Goal: Find specific page/section: Find specific page/section

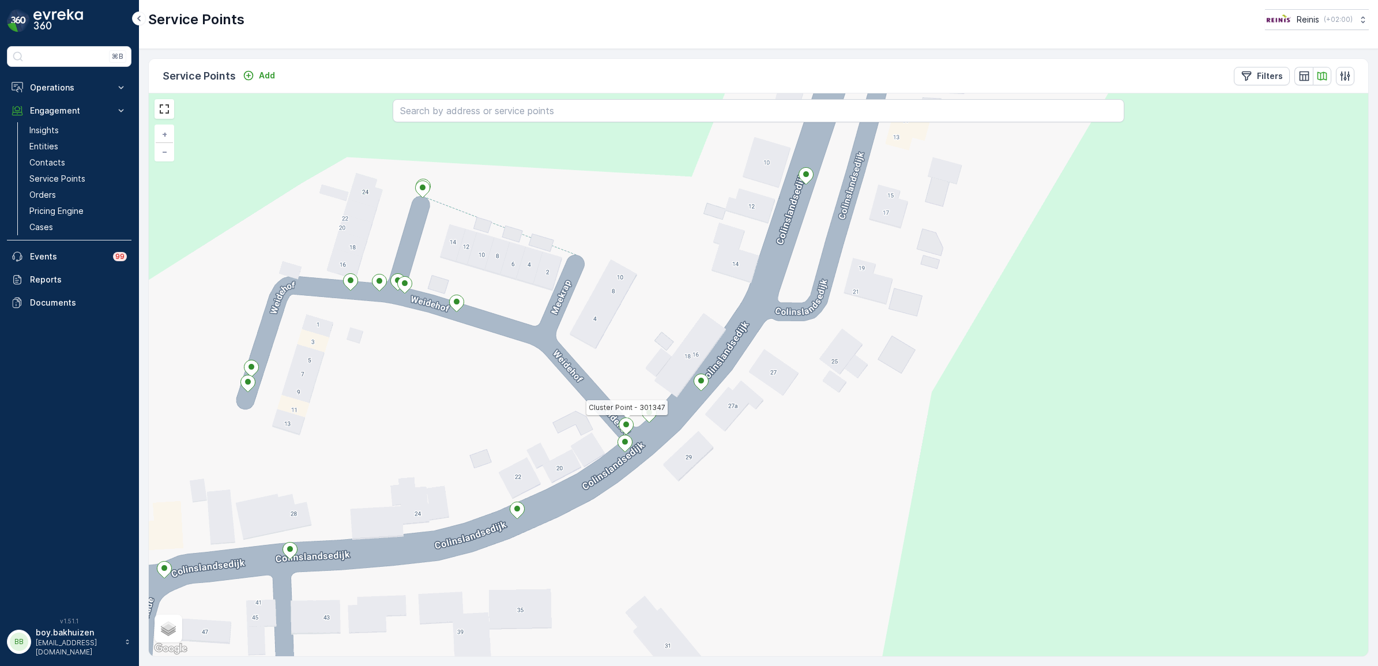
click at [754, 486] on div "Cluster Point - 301347 + − Satellite Roadmap Terrain Hybrid Leaflet Keyboard sh…" at bounding box center [758, 374] width 1219 height 563
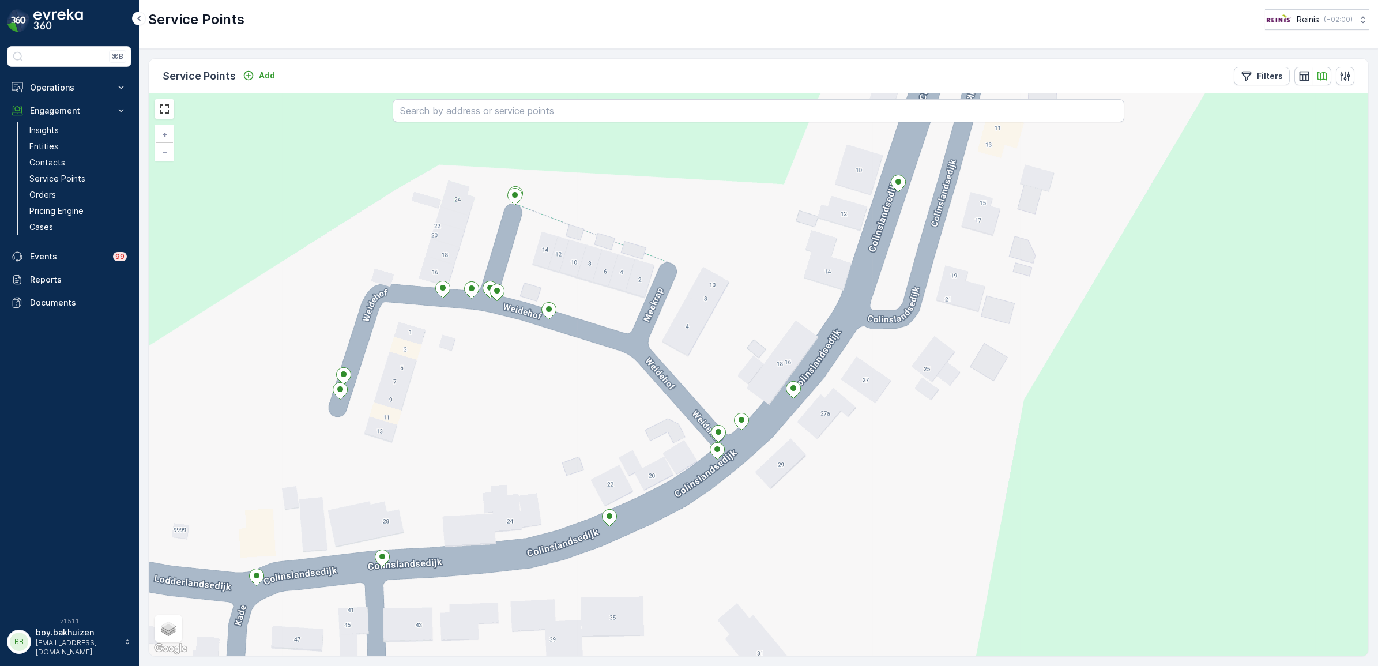
drag, startPoint x: 264, startPoint y: 424, endPoint x: 353, endPoint y: 397, distance: 93.4
click at [361, 413] on div "+ − Satellite Roadmap Terrain Hybrid Leaflet Keyboard shortcuts Map Data Map da…" at bounding box center [758, 374] width 1219 height 563
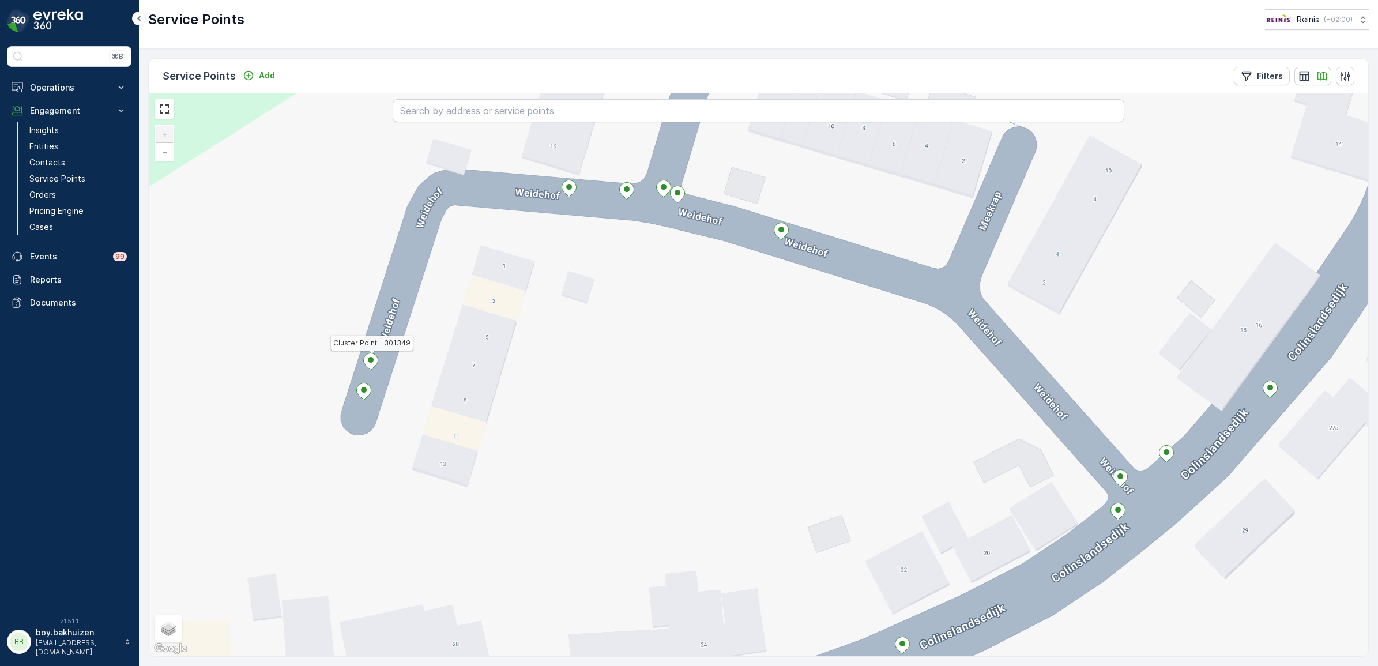
click at [372, 363] on icon at bounding box center [371, 361] width 14 height 17
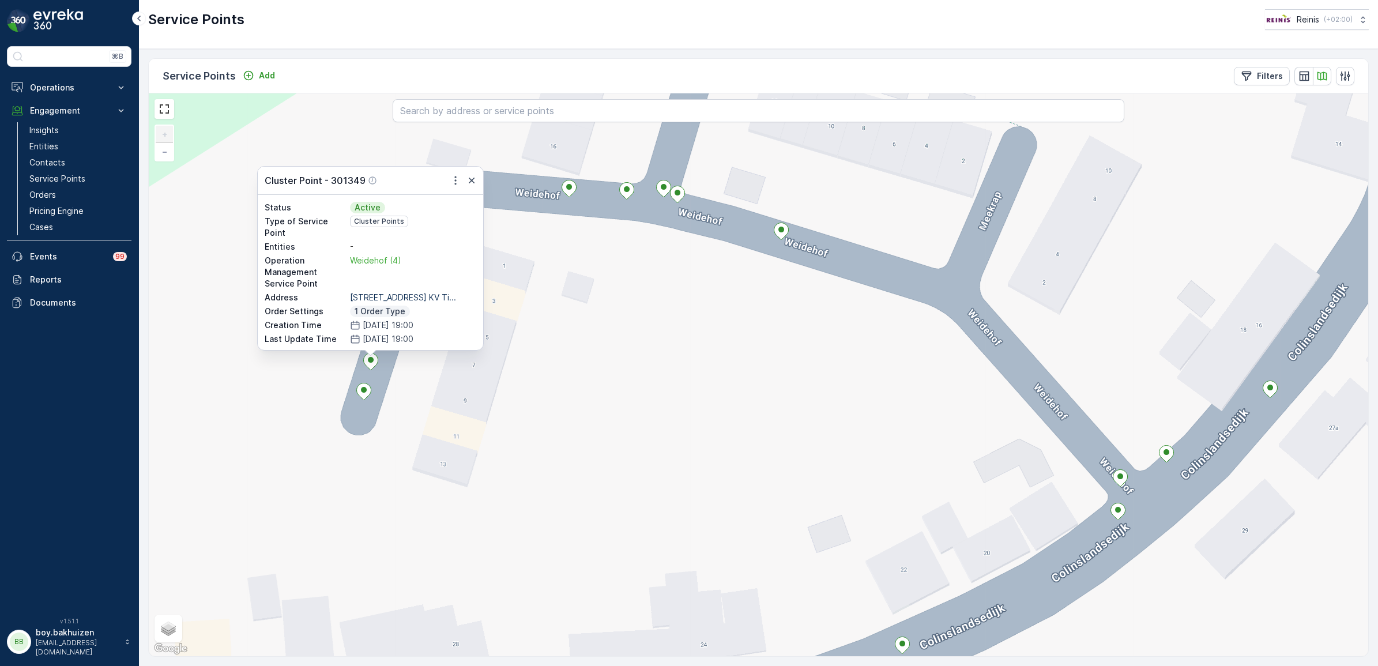
click at [673, 415] on div "Cluster Point - 301349 Status Active Type of Service Point Cluster Points Entit…" at bounding box center [758, 374] width 1219 height 563
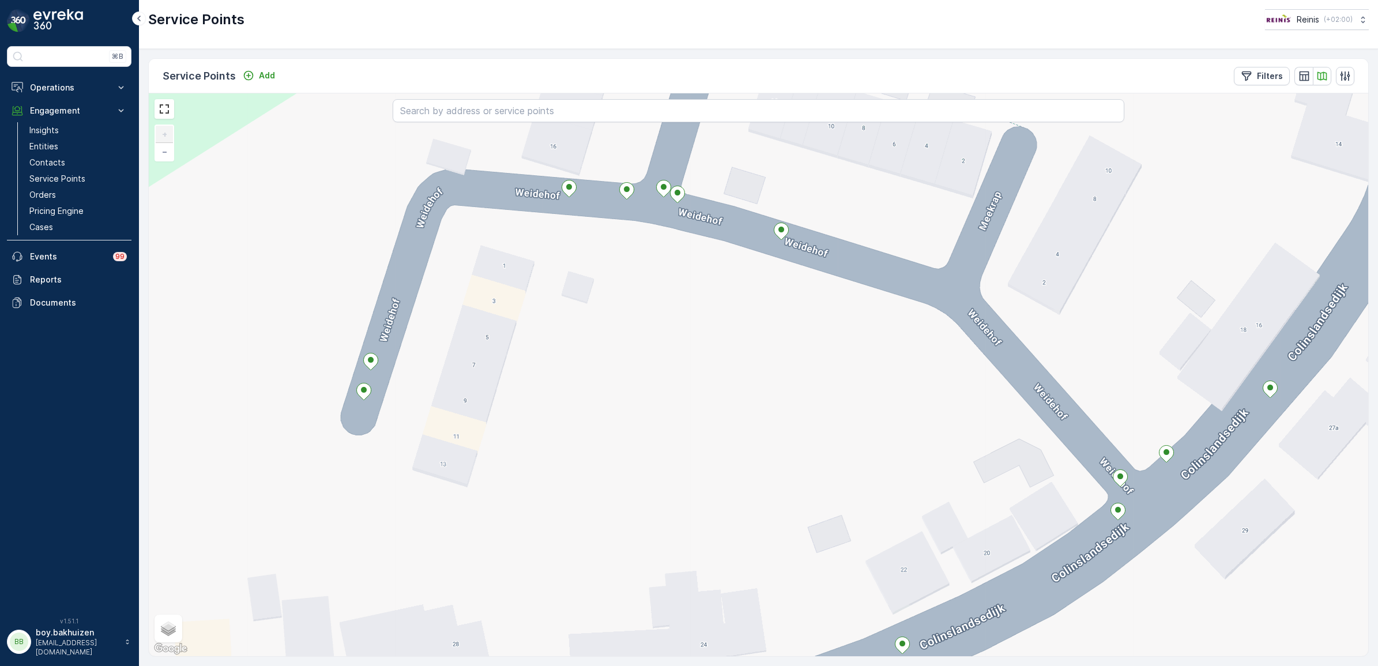
click at [451, 466] on div "+ − Satellite Roadmap Terrain Hybrid Leaflet Keyboard shortcuts Map Data Map da…" at bounding box center [758, 374] width 1219 height 563
click at [370, 364] on icon at bounding box center [371, 361] width 14 height 17
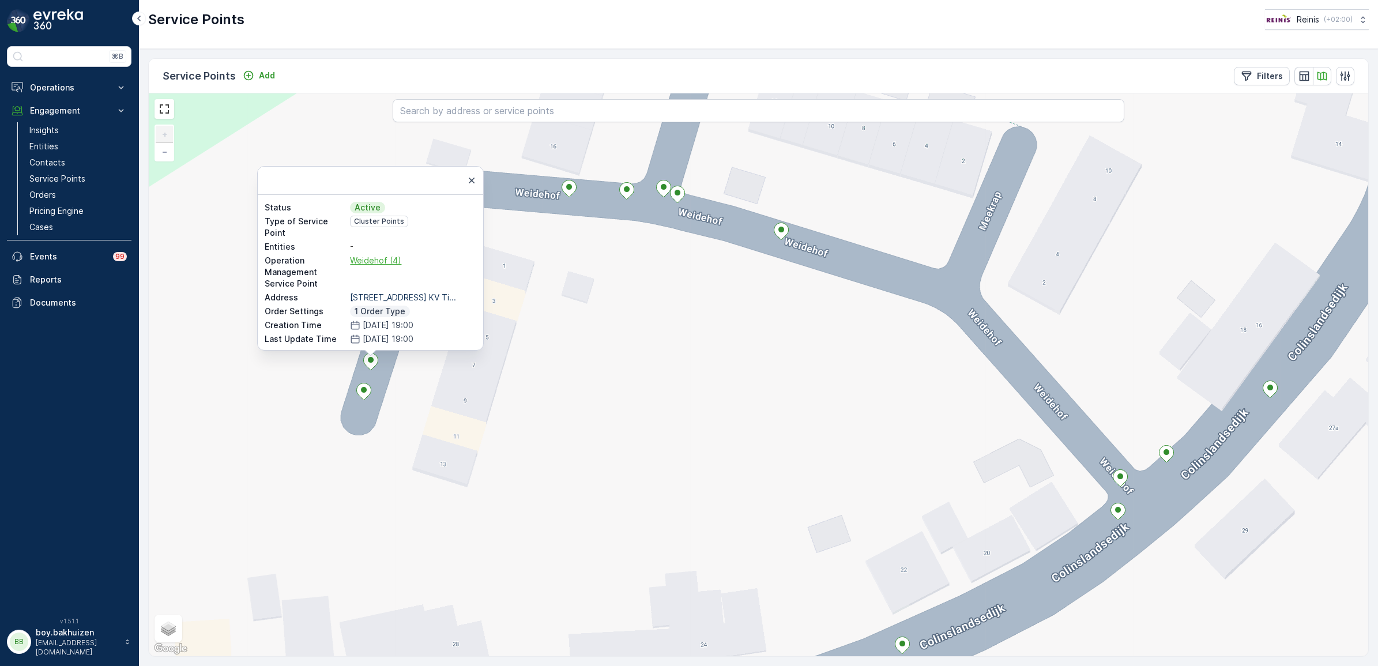
click at [385, 260] on span "Weidehof (4)" at bounding box center [413, 261] width 126 height 12
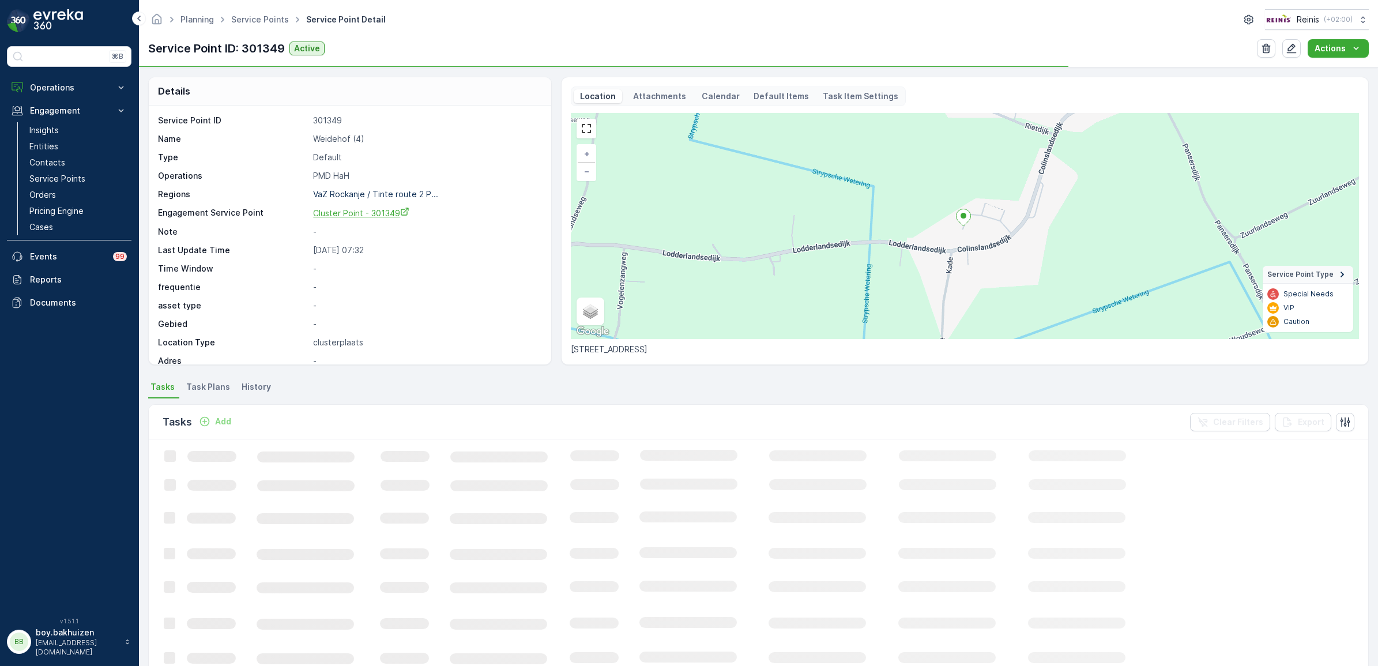
click at [356, 214] on span "Cluster Point - 301349" at bounding box center [361, 213] width 96 height 10
